Goal: Navigation & Orientation: Find specific page/section

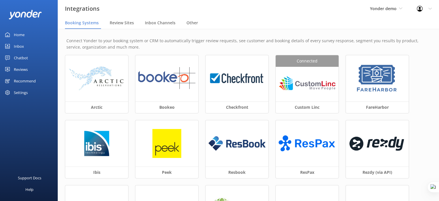
click at [21, 34] on div "Home" at bounding box center [19, 35] width 11 height 12
